Goal: Task Accomplishment & Management: Manage account settings

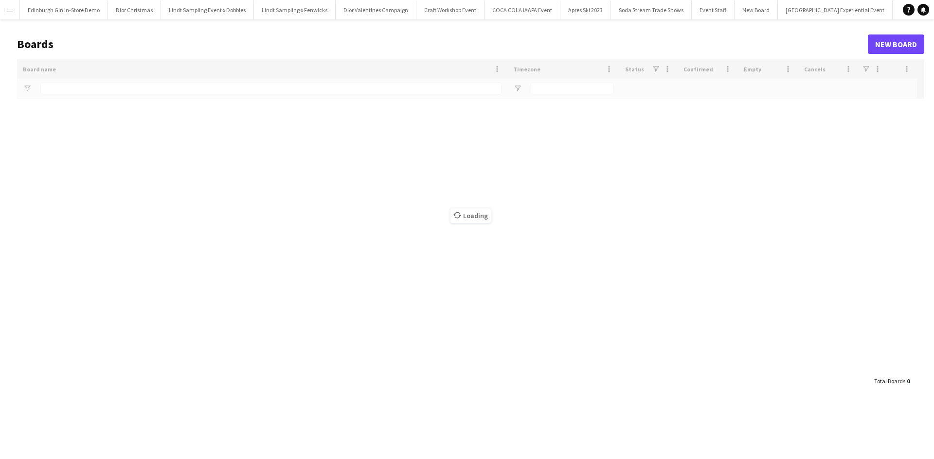
type input "**********"
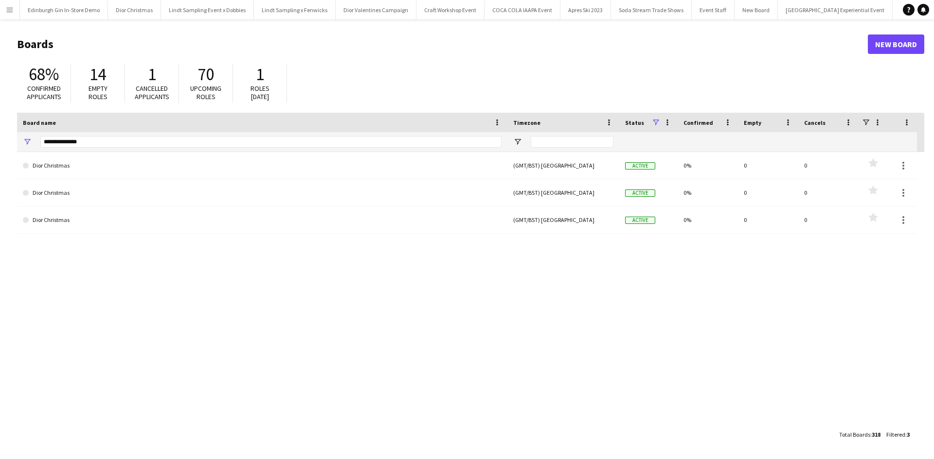
click at [6, 13] on app-icon "Menu" at bounding box center [10, 10] width 8 height 8
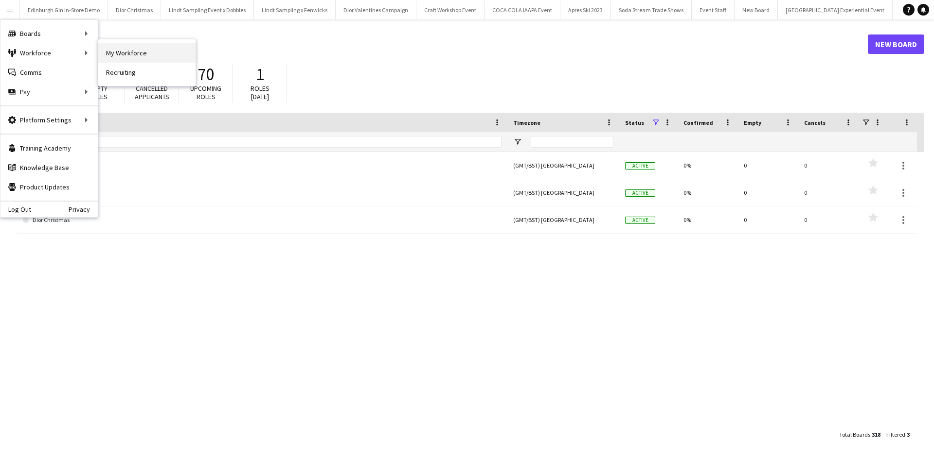
click at [109, 54] on link "My Workforce" at bounding box center [146, 52] width 97 height 19
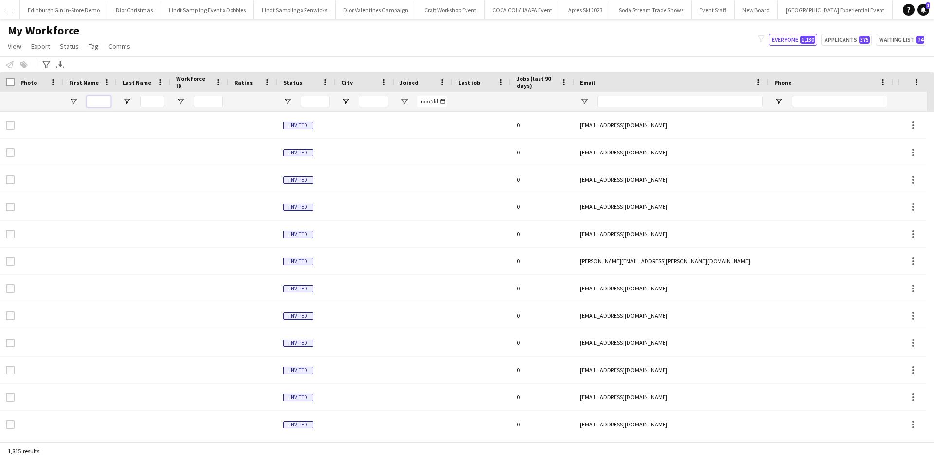
click at [97, 98] on input "First Name Filter Input" at bounding box center [99, 102] width 24 height 12
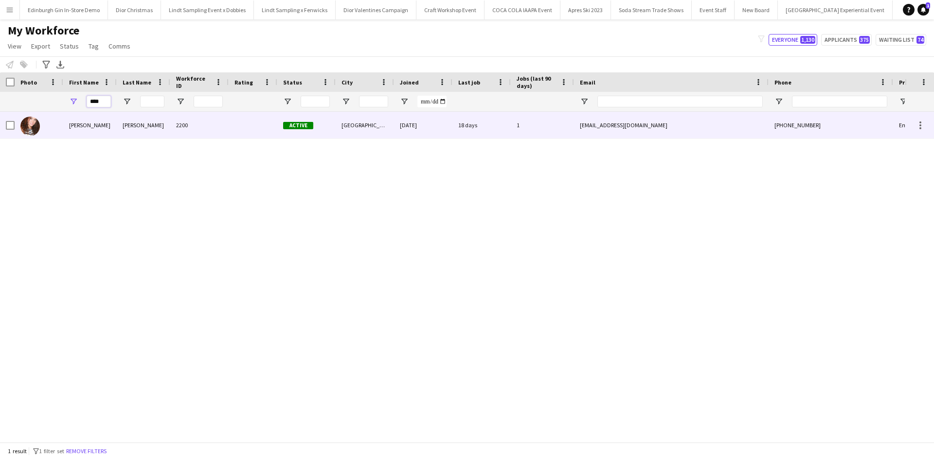
type input "****"
click at [79, 126] on div "IRMA" at bounding box center [89, 125] width 53 height 27
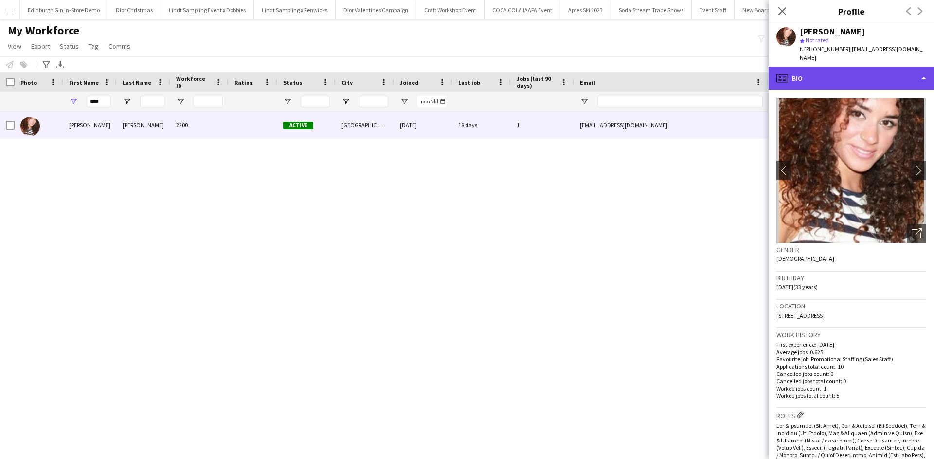
click at [835, 69] on div "profile Bio" at bounding box center [850, 78] width 165 height 23
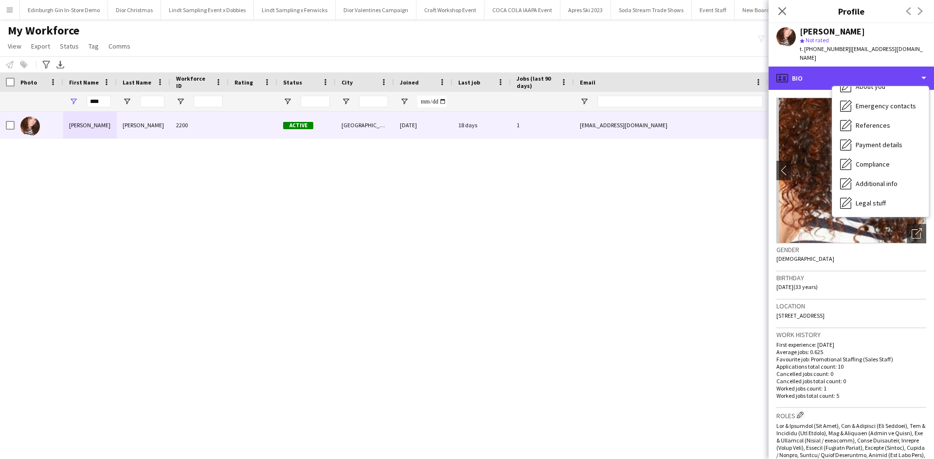
scroll to position [111, 0]
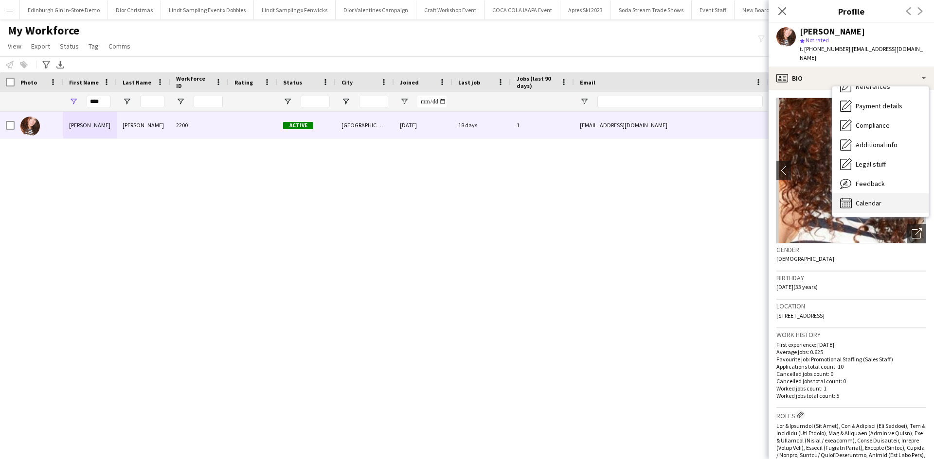
click at [886, 196] on div "Calendar Calendar" at bounding box center [880, 203] width 96 height 19
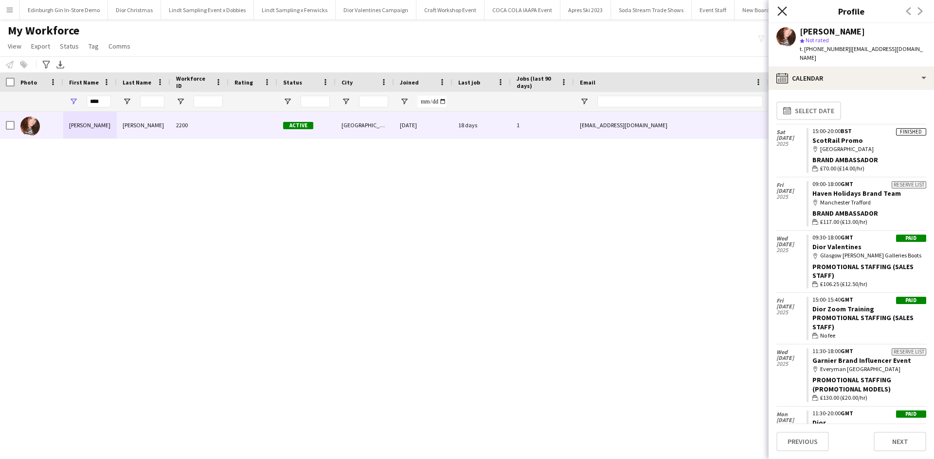
click at [780, 10] on icon "Close pop-in" at bounding box center [781, 10] width 9 height 9
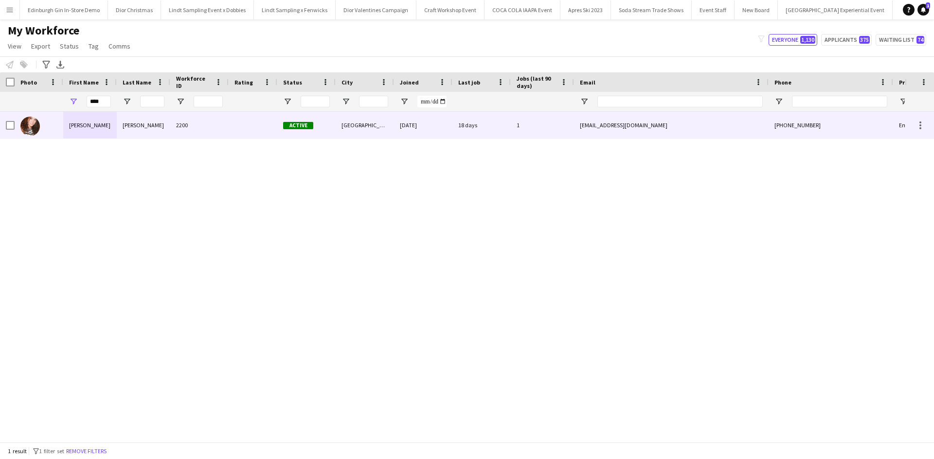
click at [73, 124] on div "IRMA" at bounding box center [89, 125] width 53 height 27
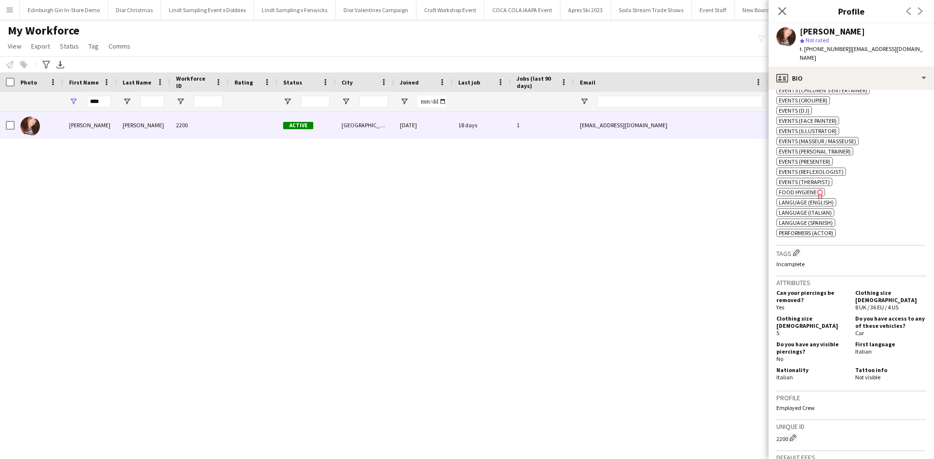
scroll to position [972, 0]
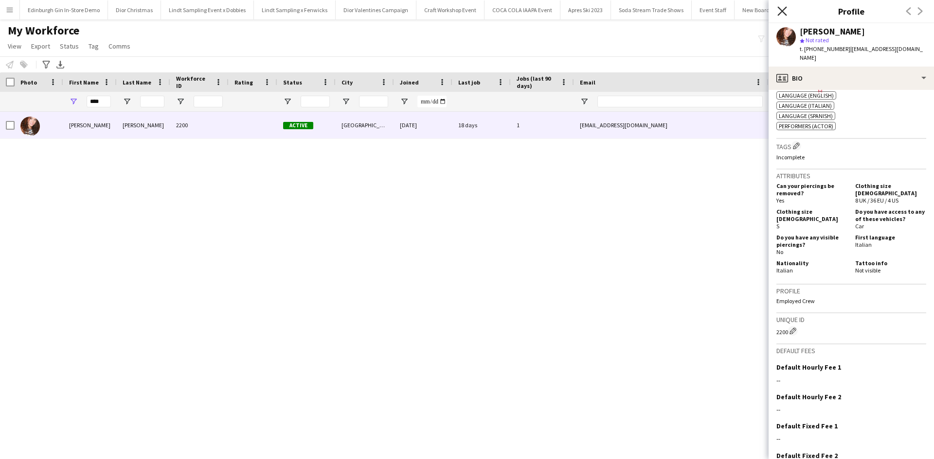
click at [785, 14] on icon at bounding box center [781, 10] width 9 height 9
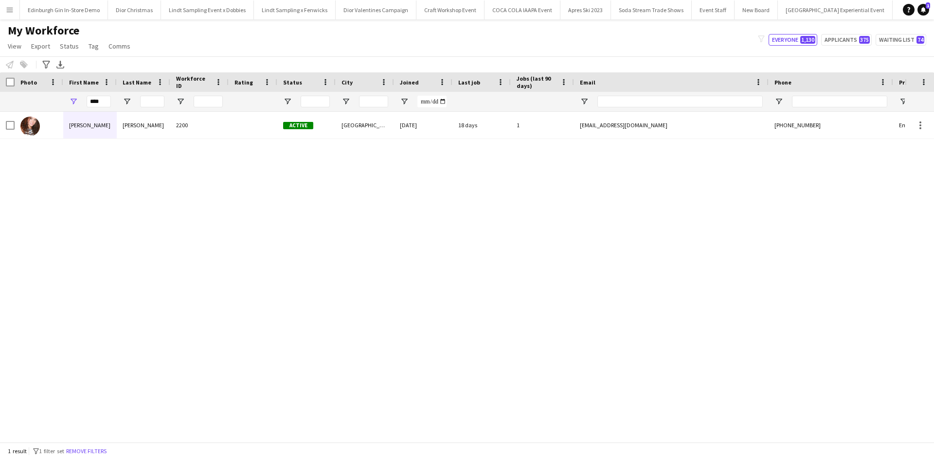
click at [10, 11] on app-icon "Menu" at bounding box center [10, 10] width 8 height 8
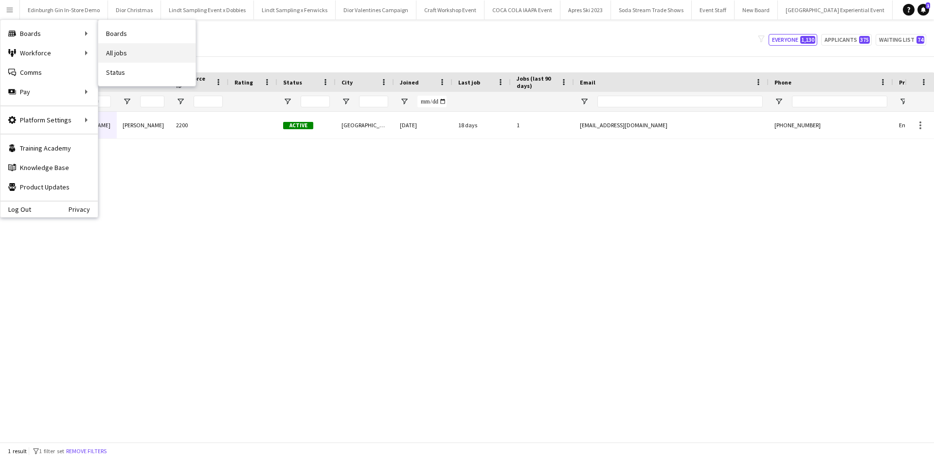
click at [123, 50] on link "All jobs" at bounding box center [146, 52] width 97 height 19
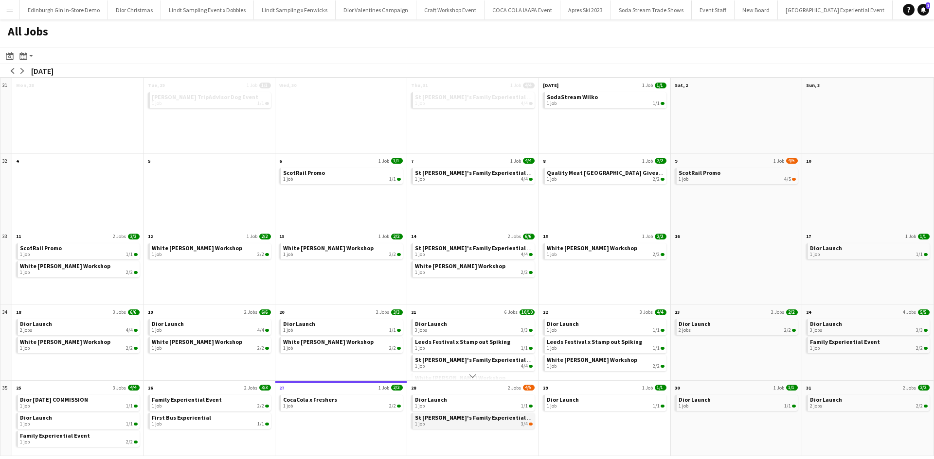
click at [482, 424] on div "1 job 3/4" at bounding box center [474, 425] width 118 height 6
click at [21, 70] on app-icon "arrow-right" at bounding box center [22, 71] width 6 height 6
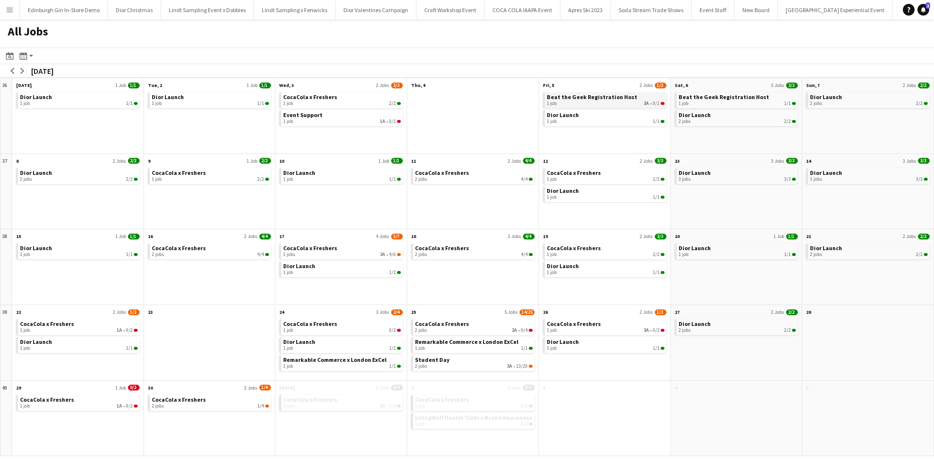
click at [592, 101] on div "1 job 3A • 0/1" at bounding box center [606, 104] width 118 height 6
click at [10, 10] on app-icon "Menu" at bounding box center [10, 10] width 8 height 8
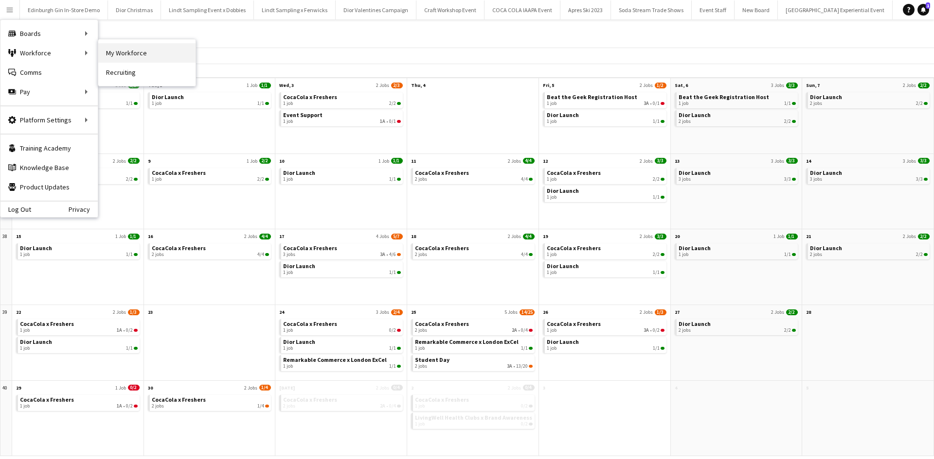
click at [120, 50] on link "My Workforce" at bounding box center [146, 52] width 97 height 19
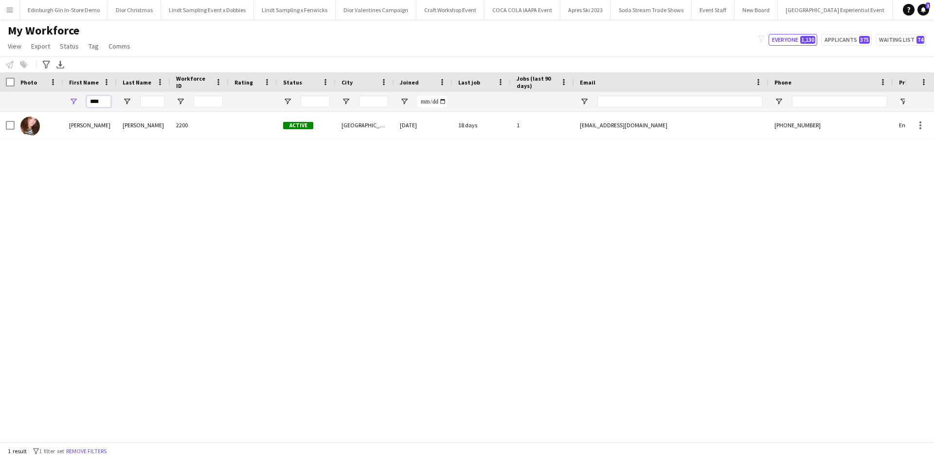
drag, startPoint x: 106, startPoint y: 101, endPoint x: 82, endPoint y: 101, distance: 24.8
click at [82, 101] on div "****" at bounding box center [89, 101] width 53 height 19
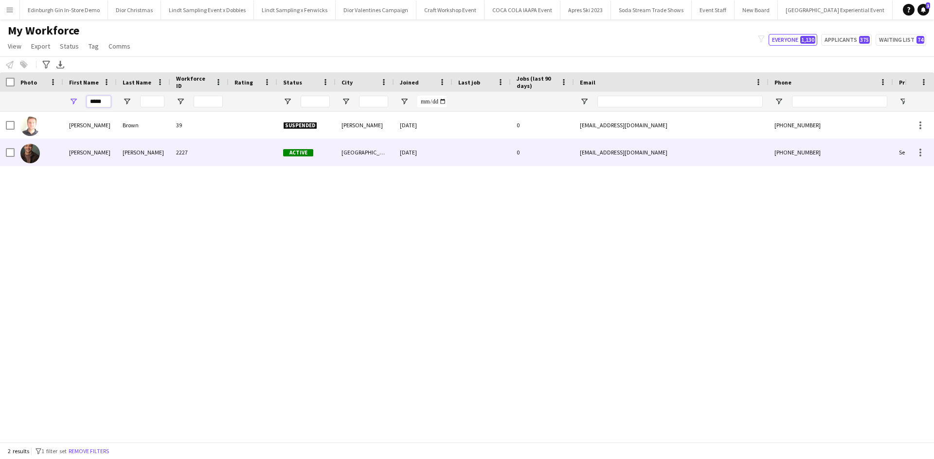
type input "*****"
click at [74, 151] on div "Colin" at bounding box center [89, 152] width 53 height 27
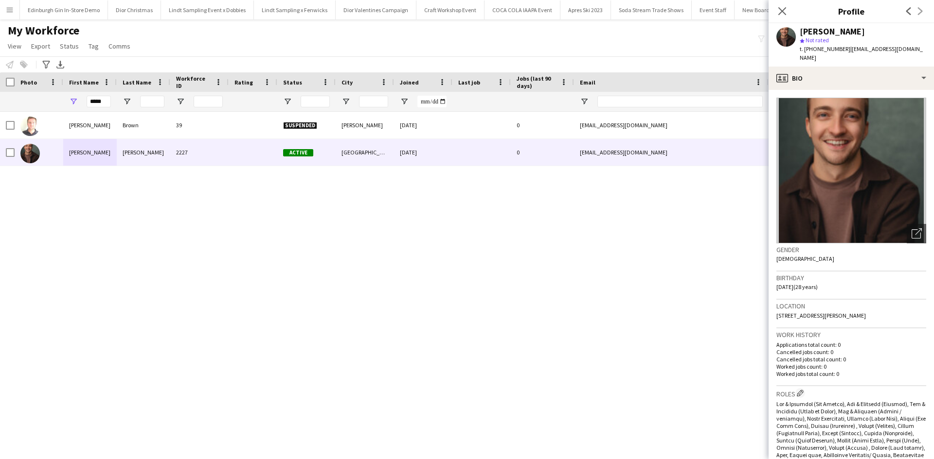
click at [14, 12] on button "Menu" at bounding box center [9, 9] width 19 height 19
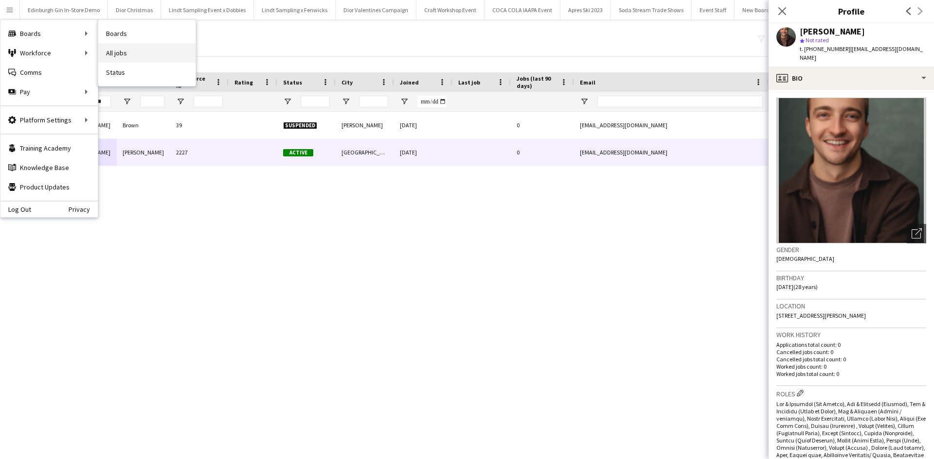
click at [129, 53] on link "All jobs" at bounding box center [146, 52] width 97 height 19
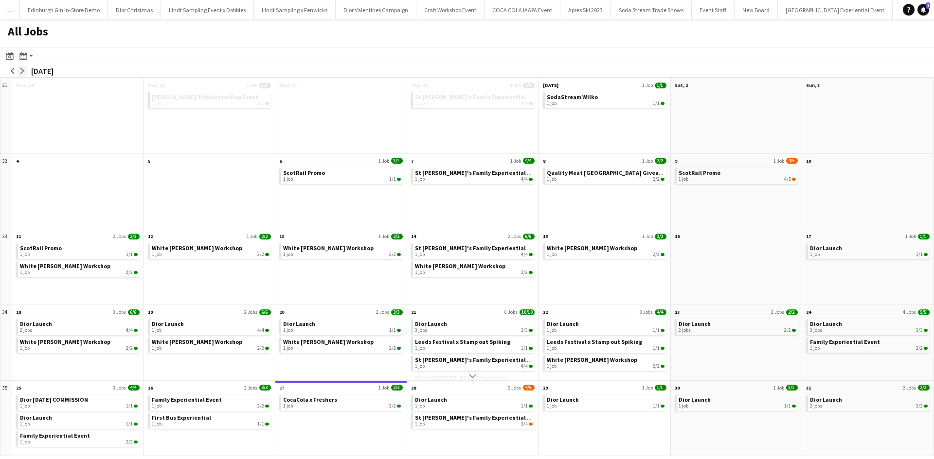
click at [23, 68] on app-icon "arrow-right" at bounding box center [22, 71] width 6 height 6
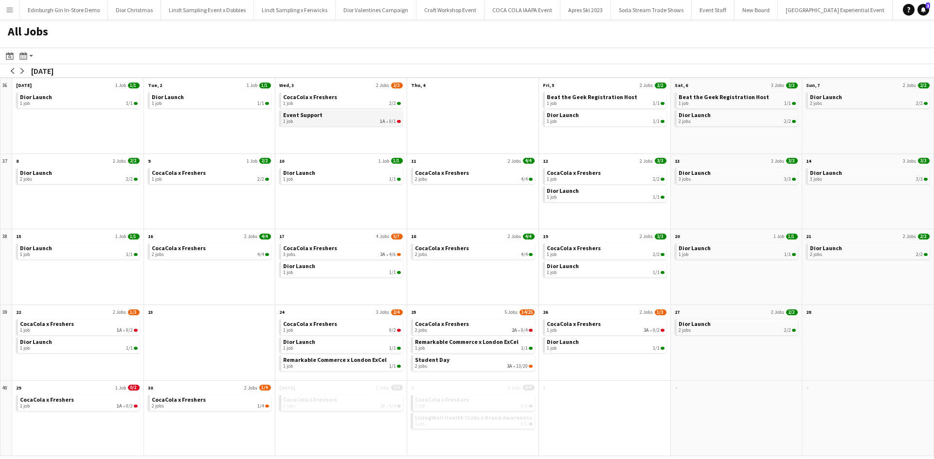
click at [351, 121] on div "1 job 1A • 0/1" at bounding box center [342, 122] width 118 height 6
click at [12, 11] on app-icon "Menu" at bounding box center [10, 10] width 8 height 8
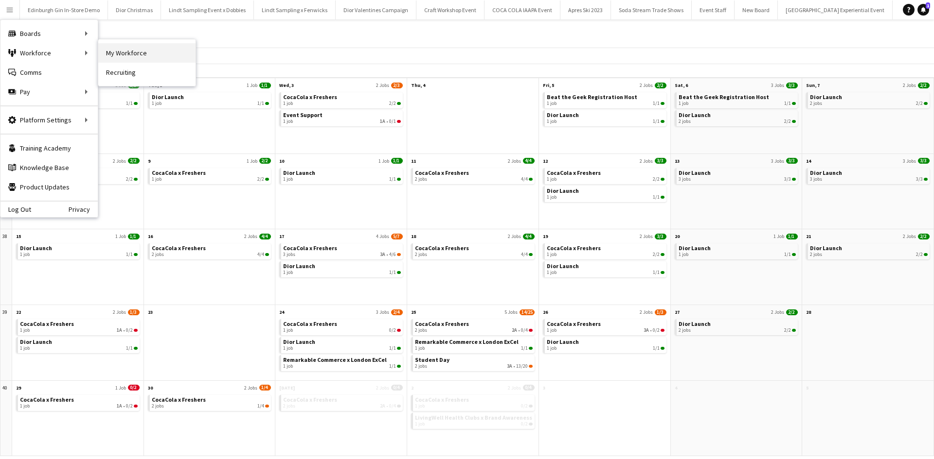
click at [132, 57] on link "My Workforce" at bounding box center [146, 52] width 97 height 19
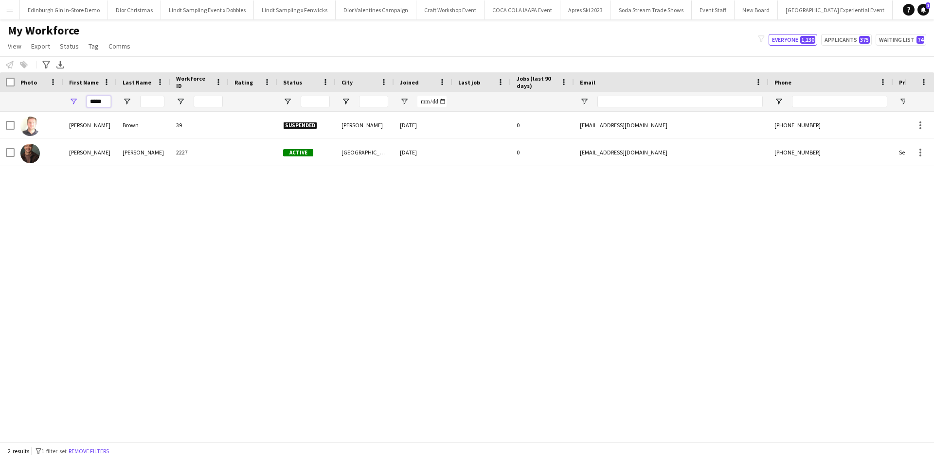
drag, startPoint x: 105, startPoint y: 105, endPoint x: 86, endPoint y: 99, distance: 20.2
click at [86, 99] on div "*****" at bounding box center [89, 101] width 53 height 19
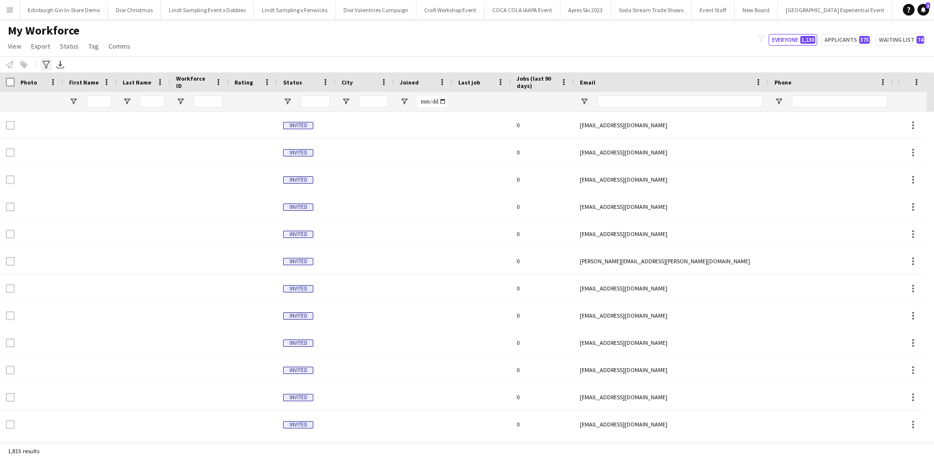
click at [47, 65] on icon at bounding box center [45, 65] width 7 height 8
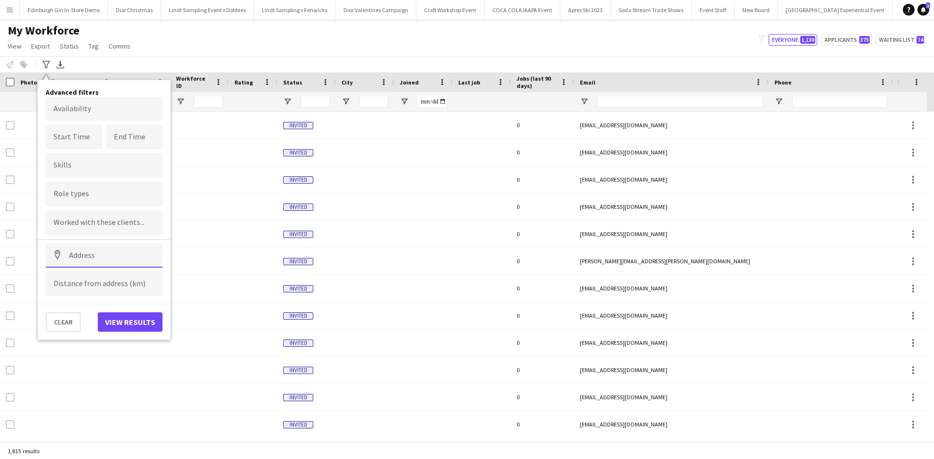
click at [107, 254] on input at bounding box center [104, 256] width 117 height 24
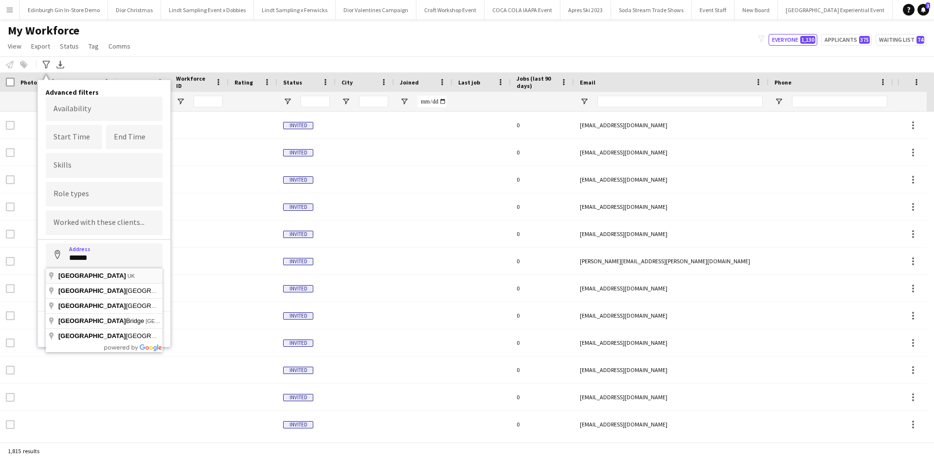
type input "**********"
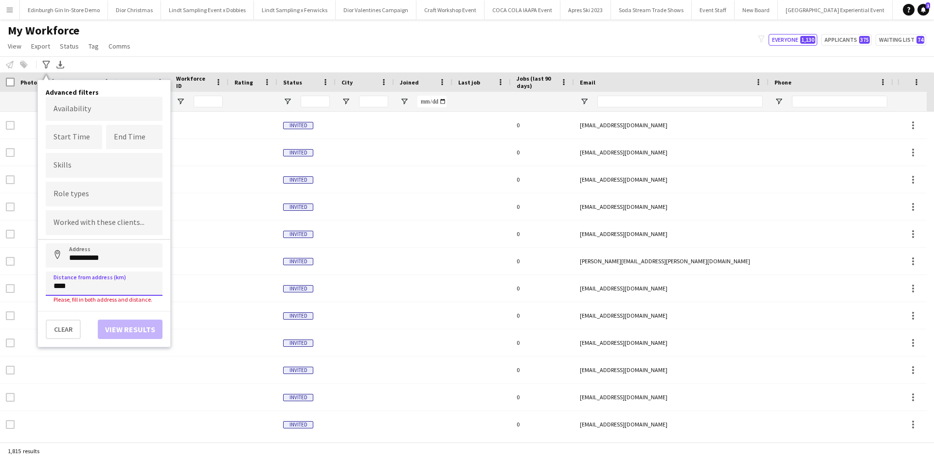
type input "*****"
click button "Address" at bounding box center [57, 255] width 23 height 23
type input "**********"
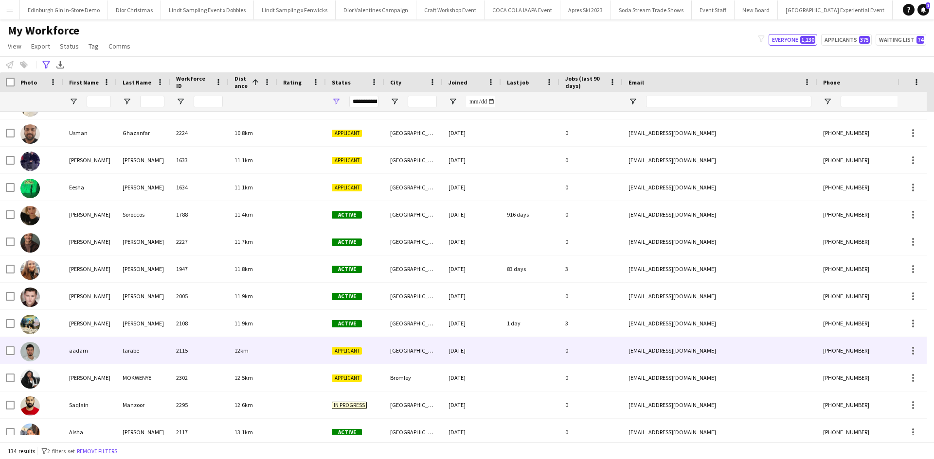
scroll to position [1710, 0]
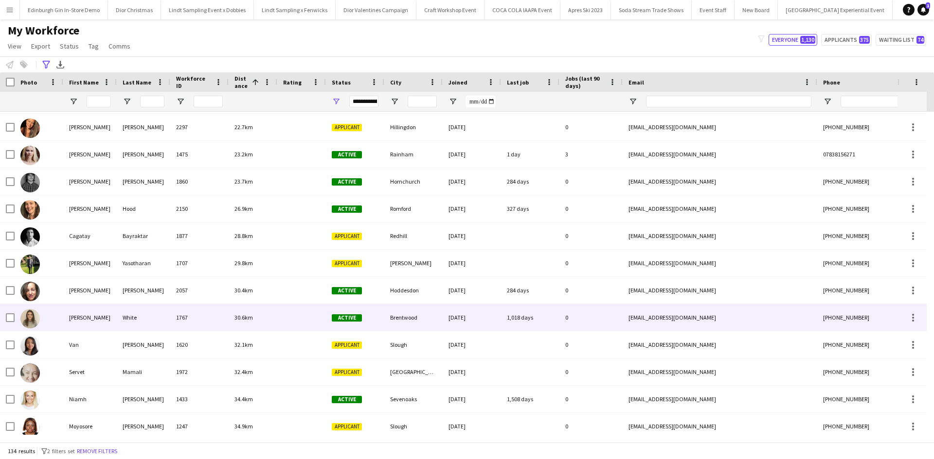
click at [88, 314] on div "Isabella" at bounding box center [89, 317] width 53 height 27
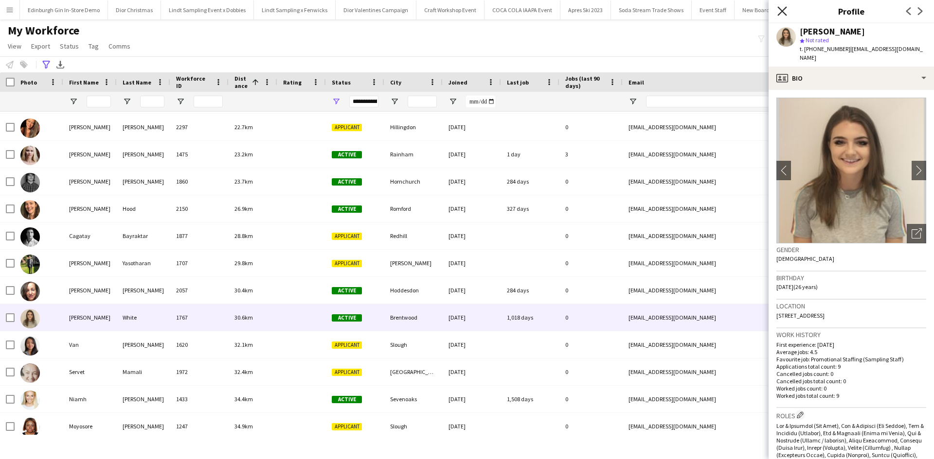
click at [784, 6] on icon "Close pop-in" at bounding box center [781, 10] width 9 height 9
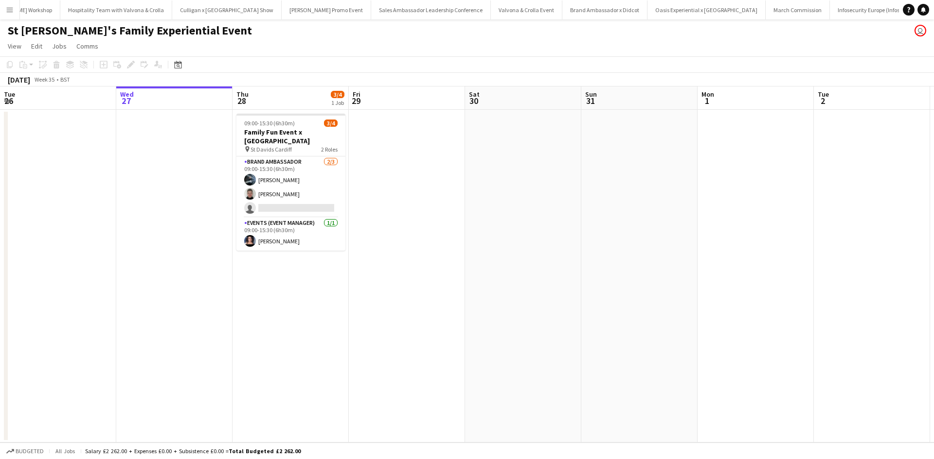
scroll to position [0, 8854]
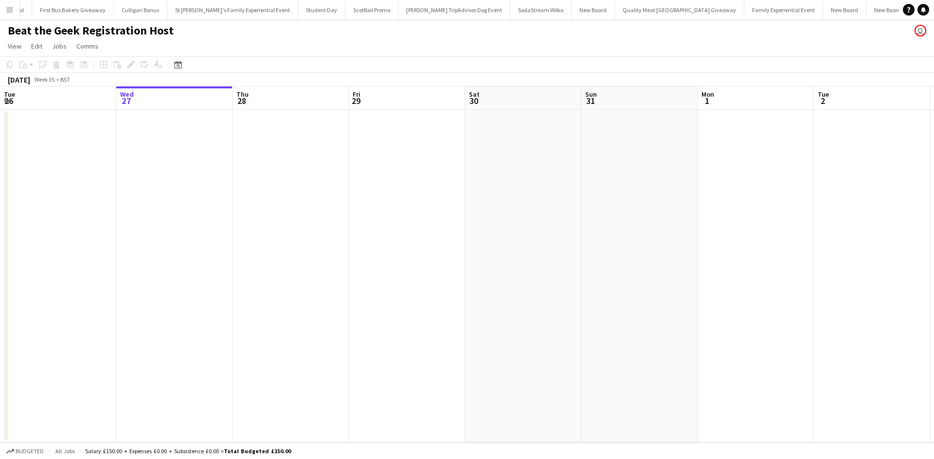
scroll to position [0, 10076]
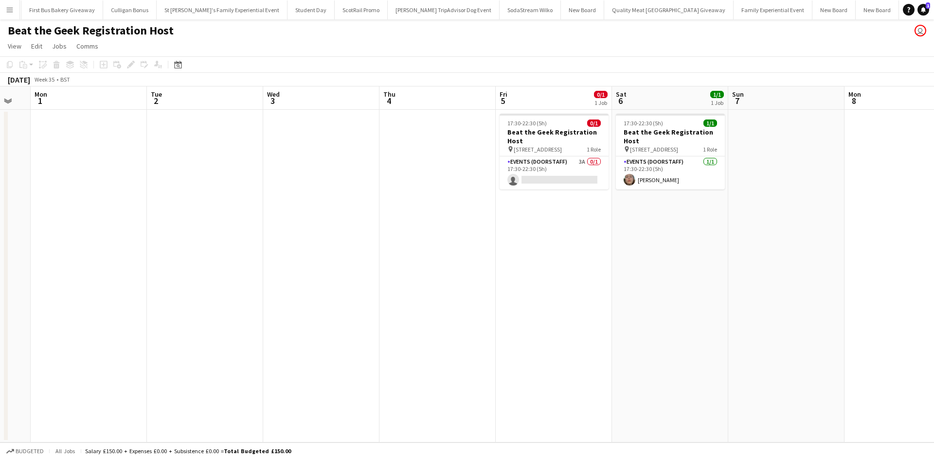
drag, startPoint x: 745, startPoint y: 254, endPoint x: 275, endPoint y: 230, distance: 470.8
click at [187, 238] on app-calendar-viewport "Thu 28 Fri 29 Sat 30 Sun 31 Mon 1 Tue 2 Wed 3 Thu 4 Fri 5 0/1 1 Job Sat 6 1/1 1…" at bounding box center [467, 265] width 934 height 356
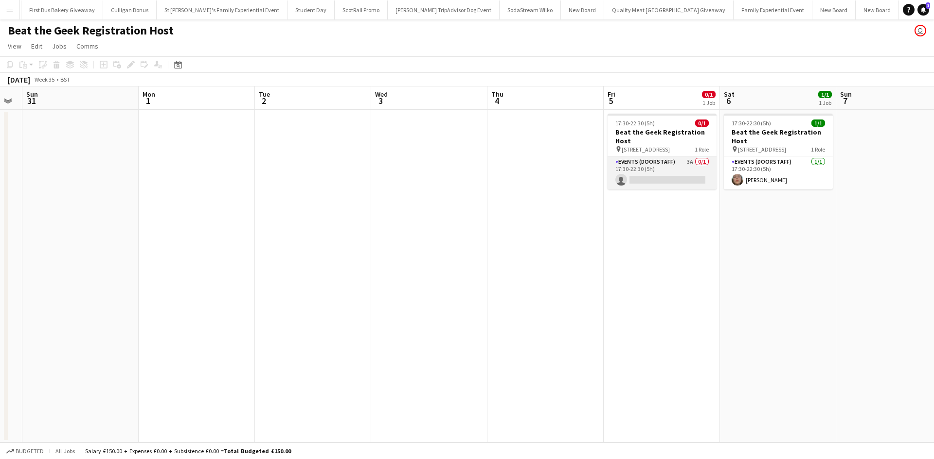
click at [656, 179] on app-card-role "Events (Doorstaff) 3A 0/1 17:30-22:30 (5h) single-neutral-actions" at bounding box center [661, 173] width 109 height 33
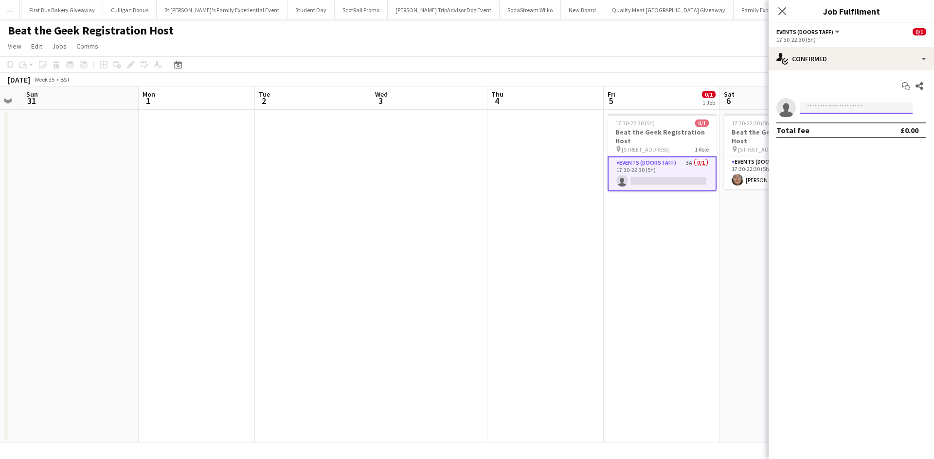
click at [822, 111] on input at bounding box center [855, 108] width 113 height 12
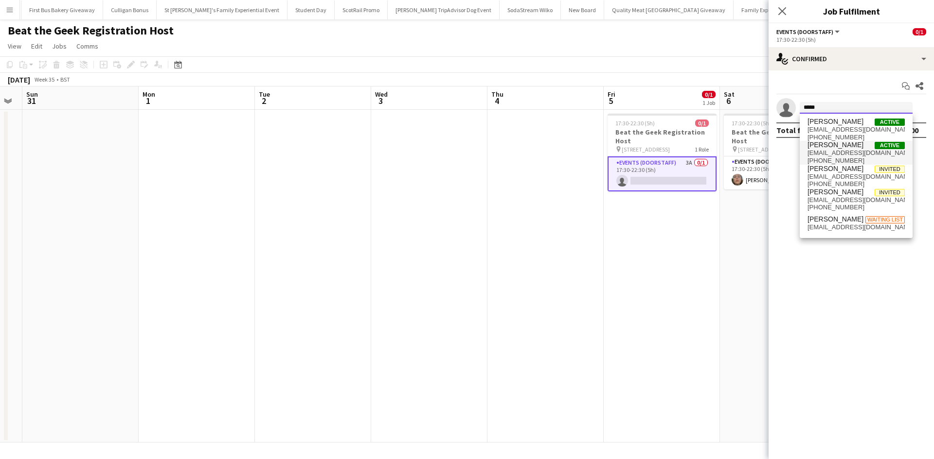
type input "*****"
click at [830, 152] on span "katiegtes@gmail.com" at bounding box center [855, 153] width 97 height 8
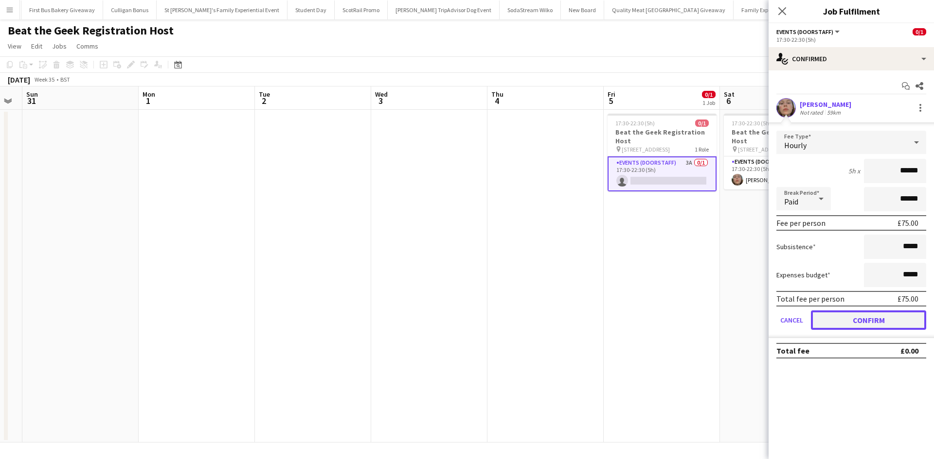
click at [859, 317] on button "Confirm" at bounding box center [868, 320] width 115 height 19
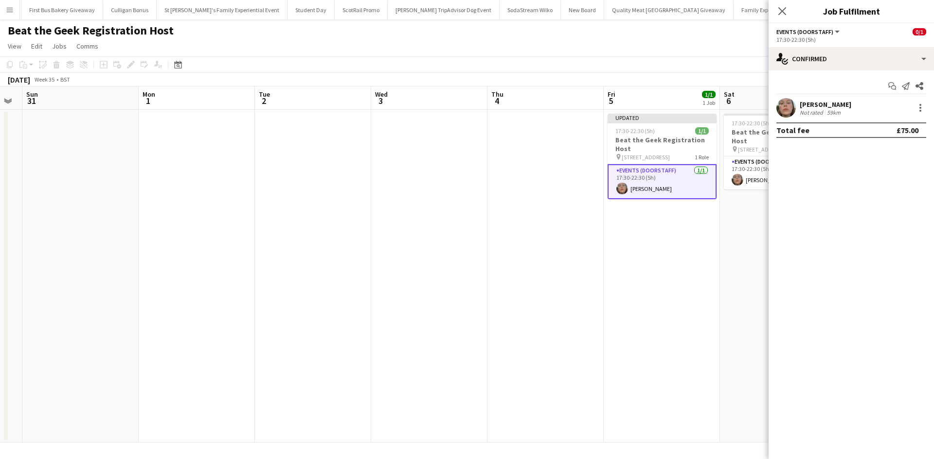
click at [705, 317] on app-date-cell "Updated 17:30-22:30 (5h) 1/1 Beat the Geek Registration Host pin 16 Druid St, L…" at bounding box center [661, 276] width 116 height 333
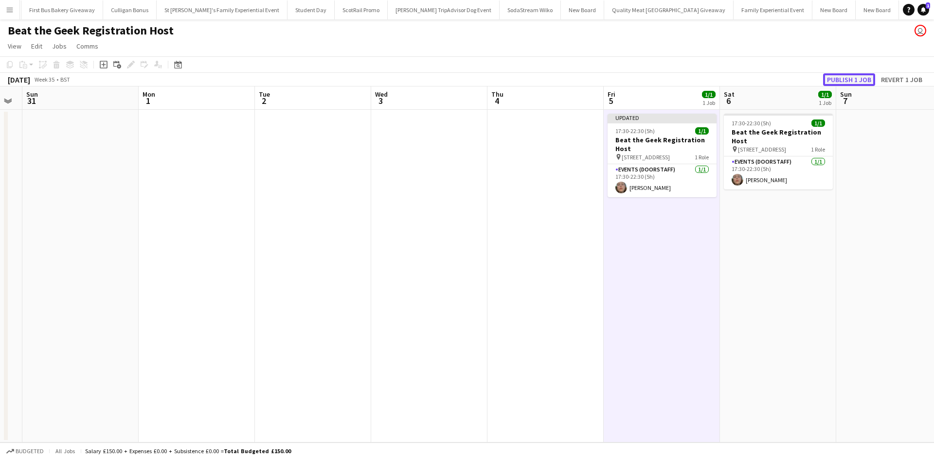
click at [853, 80] on button "Publish 1 job" at bounding box center [849, 79] width 52 height 13
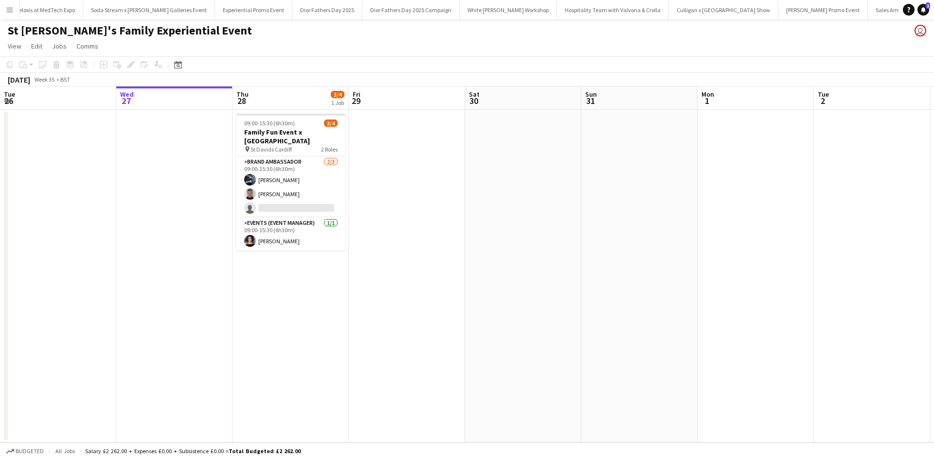
scroll to position [0, 8854]
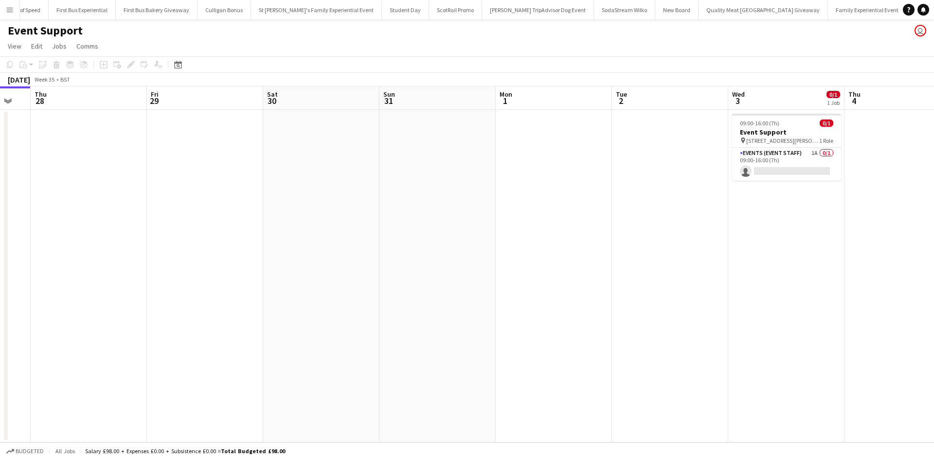
scroll to position [0, 442]
drag, startPoint x: 580, startPoint y: 264, endPoint x: 129, endPoint y: 216, distance: 453.8
click at [138, 217] on app-calendar-viewport "Sun 24 Mon 25 Tue 26 Wed 27 Thu 28 Fri 29 Sat 30 Sun 31 Mon 1 Tue 2 Wed 3 0/1 1…" at bounding box center [467, 265] width 934 height 356
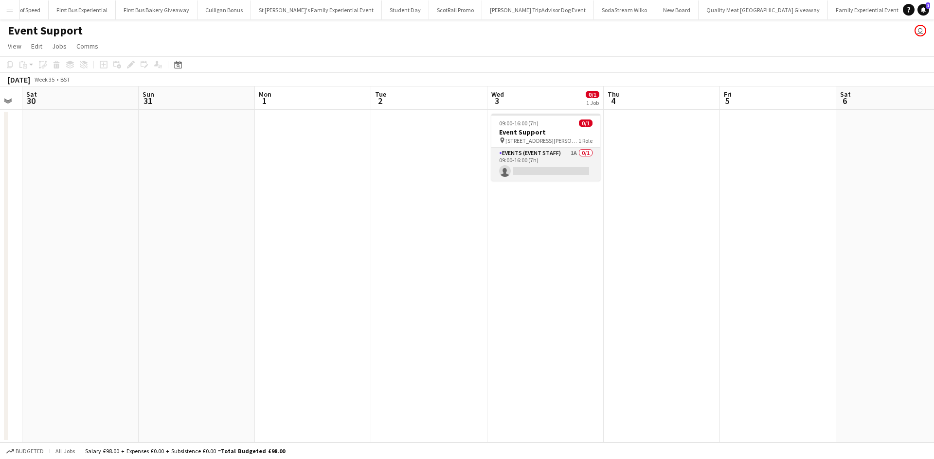
click at [563, 156] on app-card-role "Events (Event Staff) 1A 0/1 09:00-16:00 (7h) single-neutral-actions" at bounding box center [545, 164] width 109 height 33
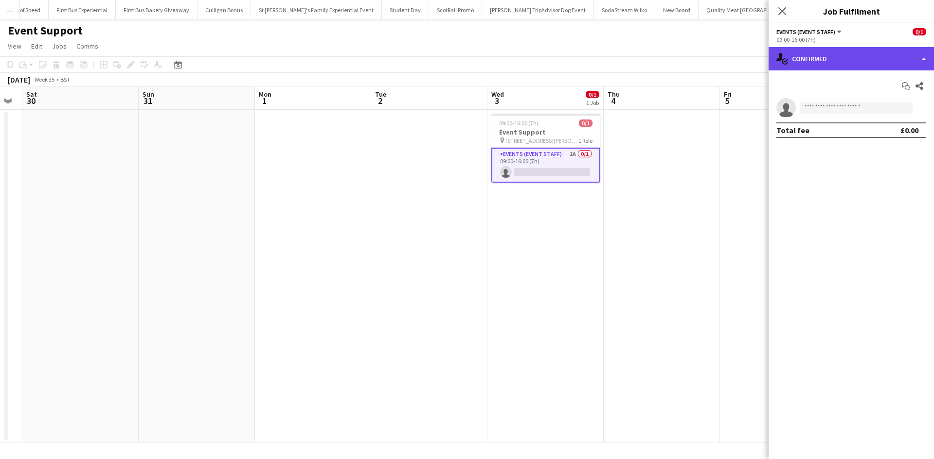
drag, startPoint x: 805, startPoint y: 60, endPoint x: 810, endPoint y: 62, distance: 5.0
click at [806, 60] on div "single-neutral-actions-check-2 Confirmed" at bounding box center [850, 58] width 165 height 23
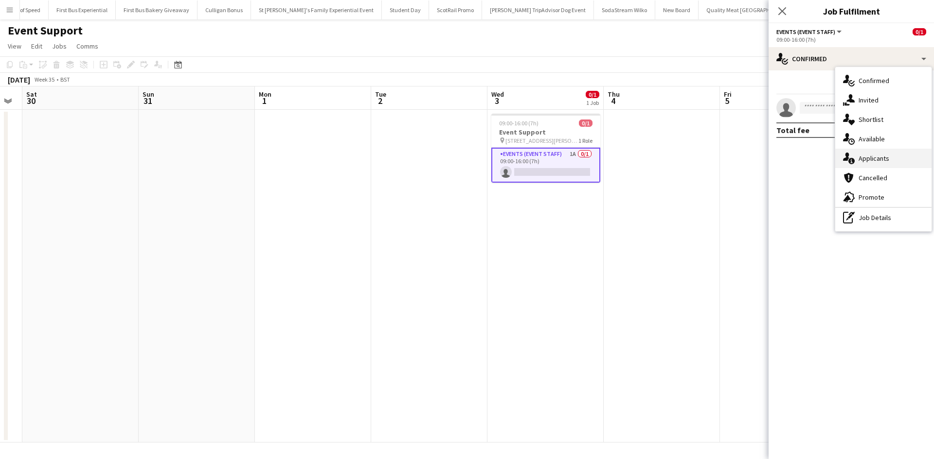
click at [874, 157] on div "single-neutral-actions-information Applicants" at bounding box center [883, 158] width 96 height 19
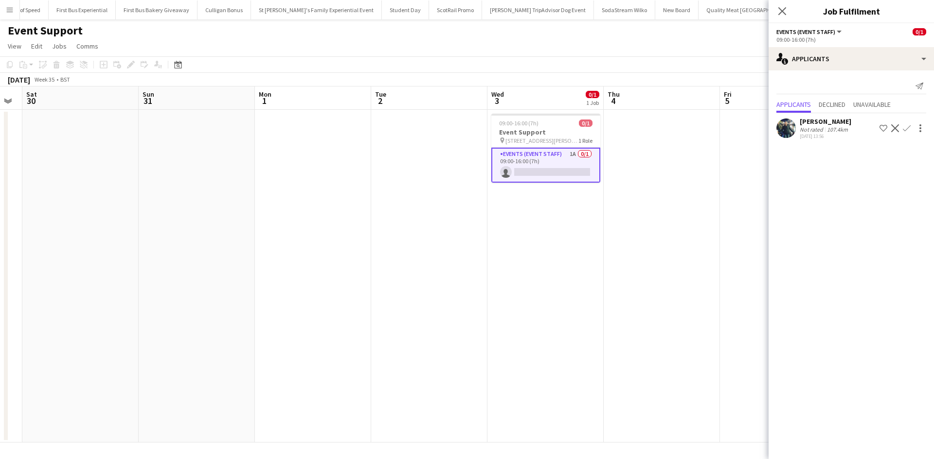
click at [820, 121] on div "[PERSON_NAME]" at bounding box center [825, 121] width 52 height 9
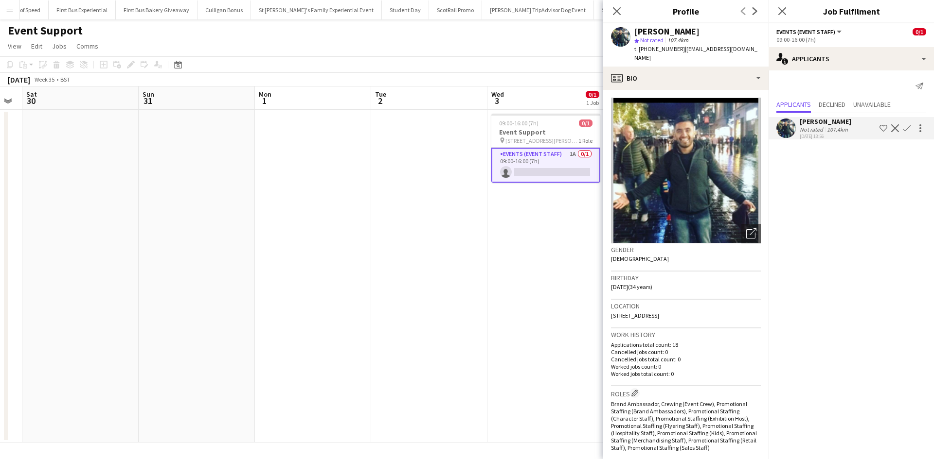
click at [523, 252] on app-date-cell "09:00-16:00 (7h) 0/1 Event Support pin [STREET_ADDRESS][PERSON_NAME] Role Event…" at bounding box center [545, 276] width 116 height 333
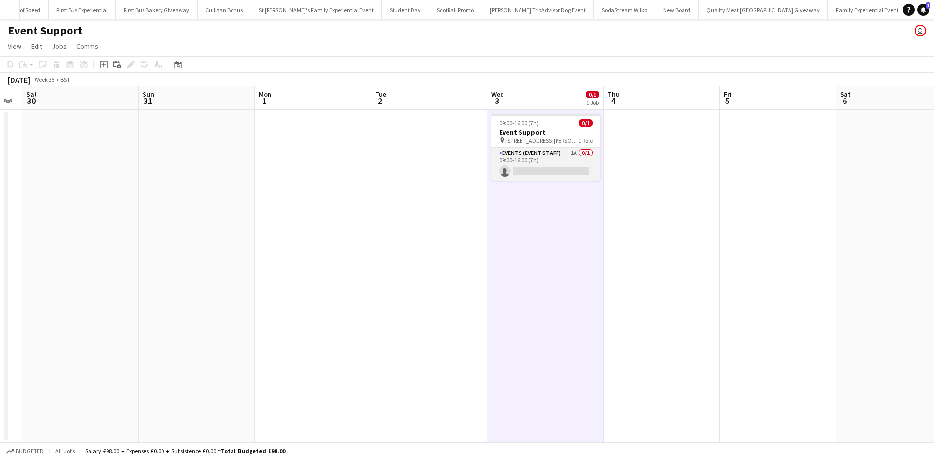
click at [567, 159] on app-card-role "Events (Event Staff) 1A 0/1 09:00-16:00 (7h) single-neutral-actions" at bounding box center [545, 164] width 109 height 33
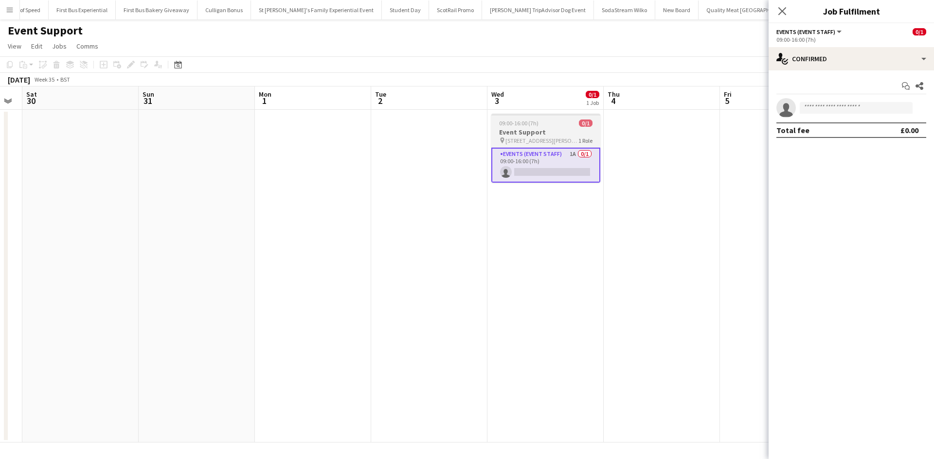
click at [557, 127] on app-job-card "09:00-16:00 (7h) 0/1 Event Support pin [STREET_ADDRESS][PERSON_NAME] Role Event…" at bounding box center [545, 148] width 109 height 69
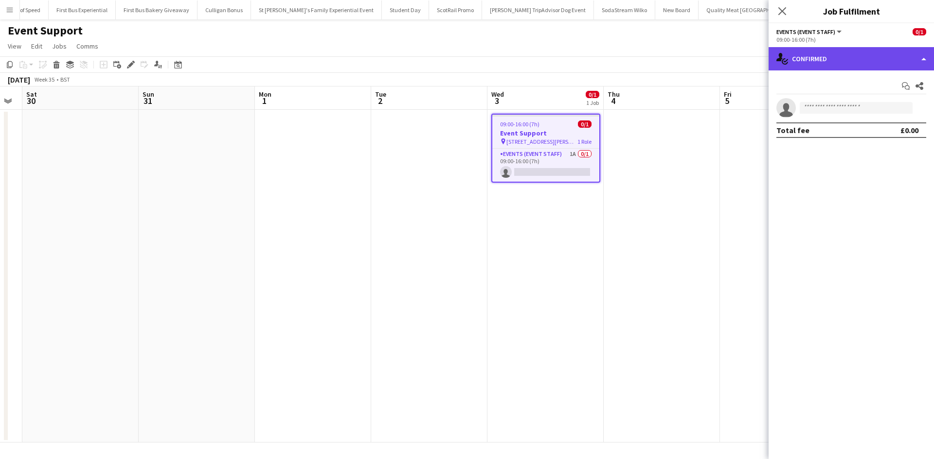
click at [854, 67] on div "single-neutral-actions-check-2 Confirmed" at bounding box center [850, 58] width 165 height 23
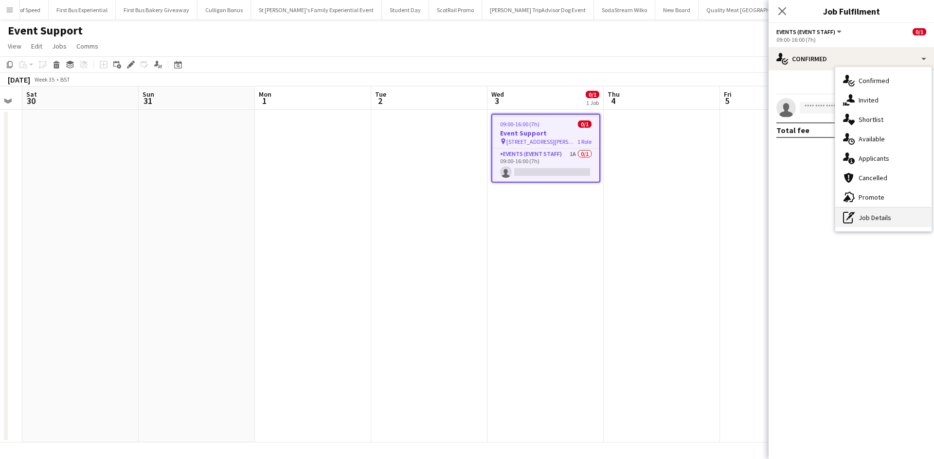
click at [883, 219] on div "pen-write Job Details" at bounding box center [883, 217] width 96 height 19
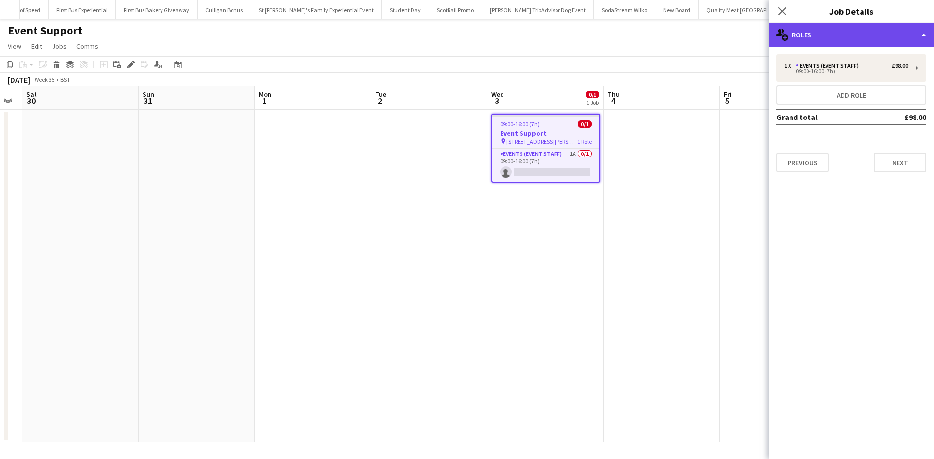
click at [839, 40] on div "multiple-users-add Roles" at bounding box center [850, 34] width 165 height 23
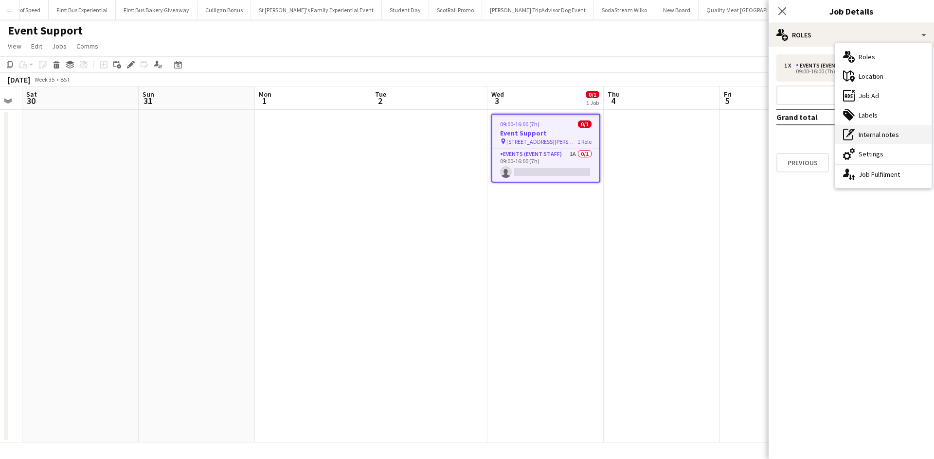
click at [886, 138] on div "pen-write Internal notes" at bounding box center [883, 134] width 96 height 19
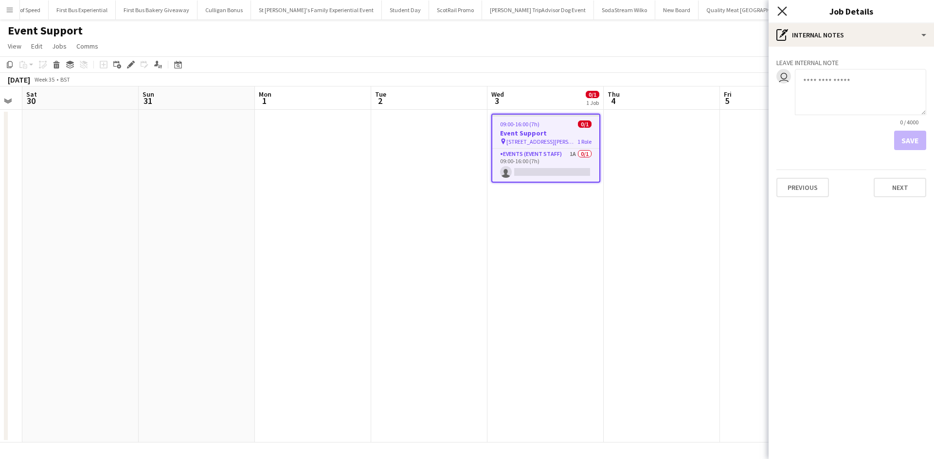
click at [782, 12] on icon at bounding box center [781, 10] width 9 height 9
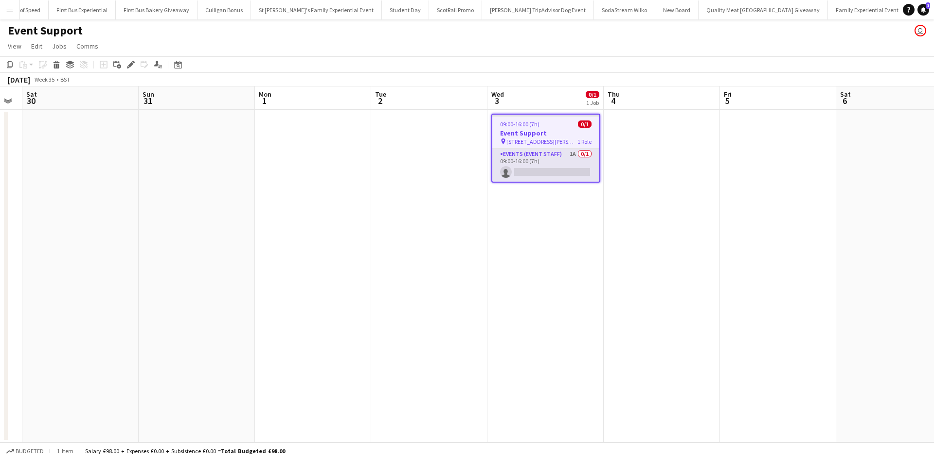
click at [570, 156] on app-card-role "Events (Event Staff) 1A 0/1 09:00-16:00 (7h) single-neutral-actions" at bounding box center [545, 165] width 107 height 33
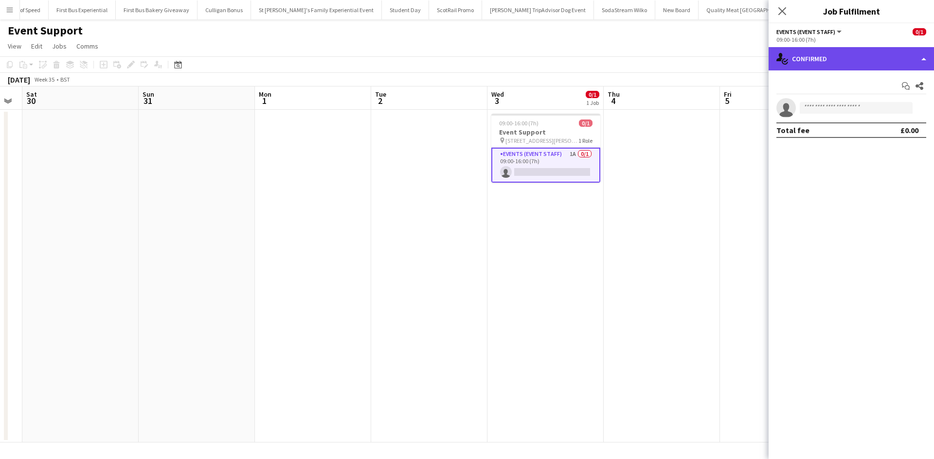
click at [899, 51] on div "single-neutral-actions-check-2 Confirmed" at bounding box center [850, 58] width 165 height 23
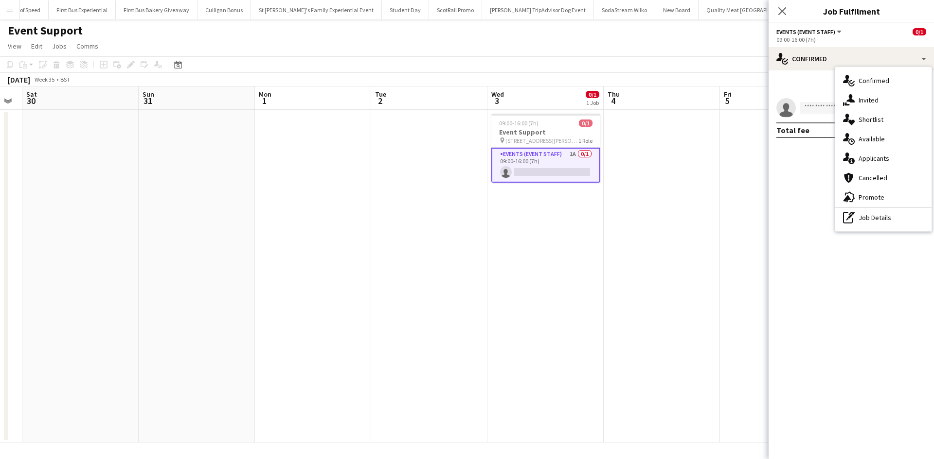
click at [731, 180] on app-date-cell at bounding box center [778, 276] width 116 height 333
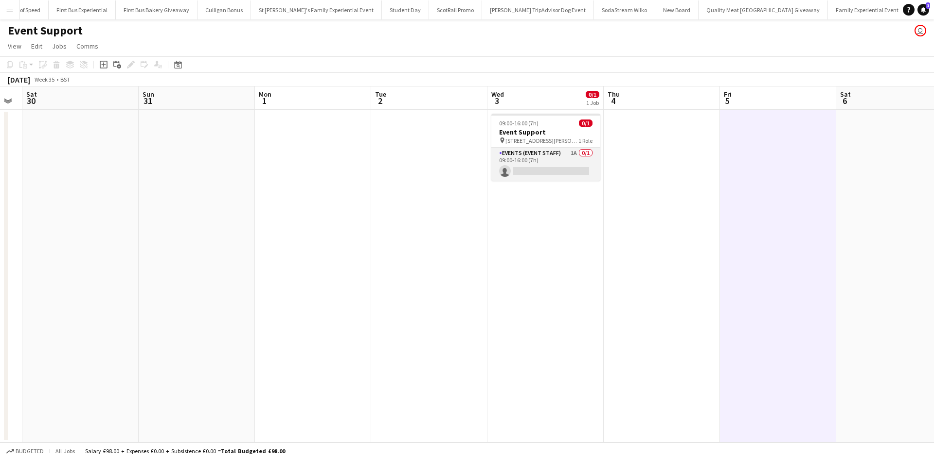
click at [564, 161] on app-card-role "Events (Event Staff) 1A 0/1 09:00-16:00 (7h) single-neutral-actions" at bounding box center [545, 164] width 109 height 33
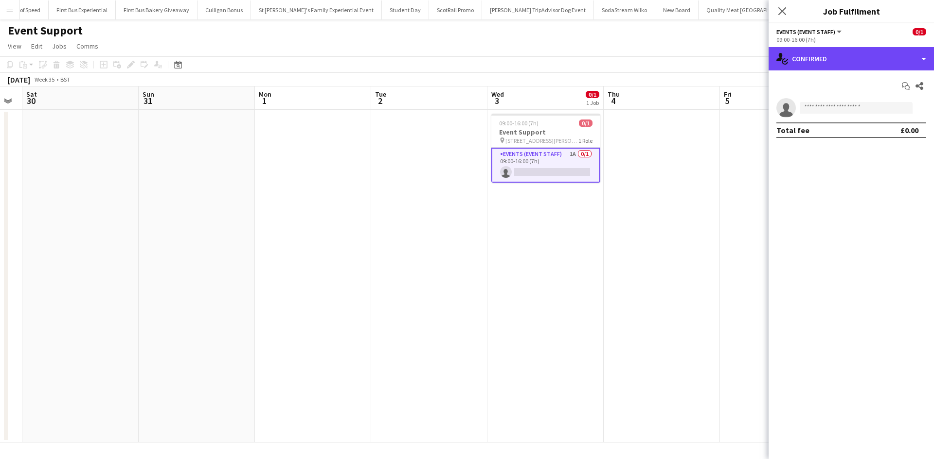
drag, startPoint x: 824, startPoint y: 58, endPoint x: 864, endPoint y: 123, distance: 75.6
click at [825, 58] on div "single-neutral-actions-check-2 Confirmed" at bounding box center [850, 58] width 165 height 23
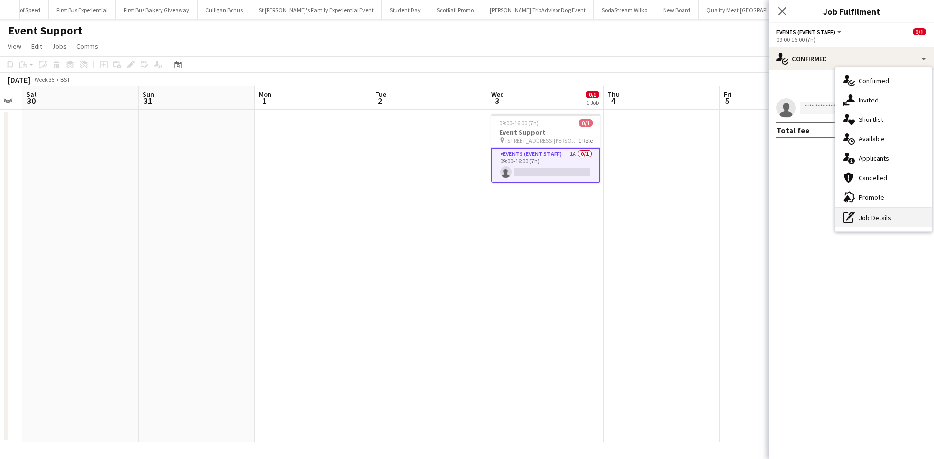
click at [871, 218] on div "pen-write Job Details" at bounding box center [883, 217] width 96 height 19
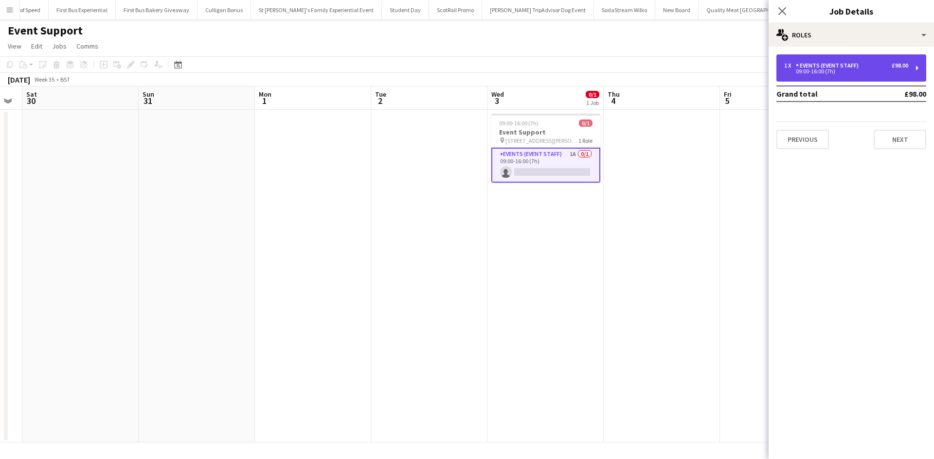
click at [865, 70] on div "09:00-16:00 (7h)" at bounding box center [846, 71] width 124 height 5
